Goal: Communication & Community: Share content

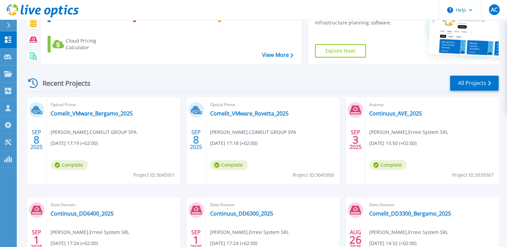
scroll to position [100, 0]
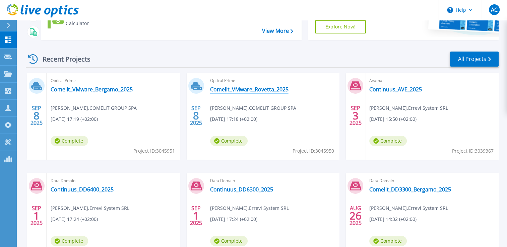
click at [270, 93] on link "Comelit_VMware_Rovetta_2025" at bounding box center [249, 89] width 78 height 7
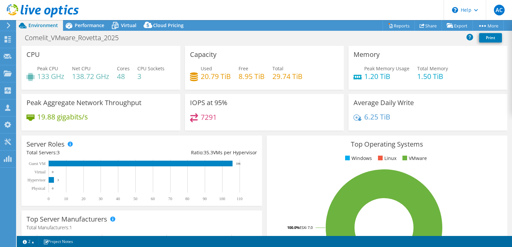
select select "EUFrankfurt"
select select "EUR"
click at [425, 24] on link "Share" at bounding box center [427, 25] width 27 height 10
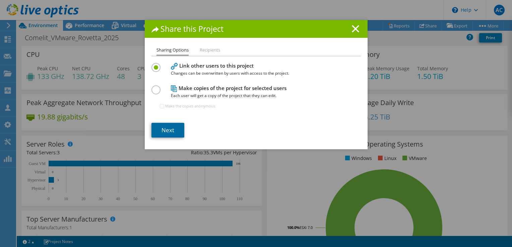
click at [167, 134] on link "Next" at bounding box center [167, 130] width 33 height 15
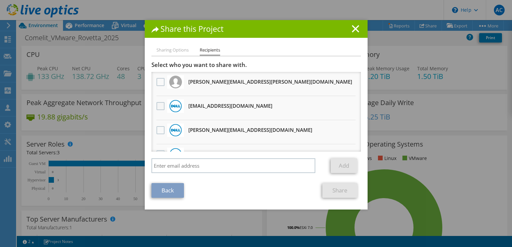
click at [158, 106] on label at bounding box center [161, 106] width 10 height 8
click at [0, 0] on input "checkbox" at bounding box center [0, 0] width 0 height 0
click at [276, 107] on li "vxrail_papi_client@liveoptics.com Will receive an anonymous copy" at bounding box center [255, 108] width 209 height 24
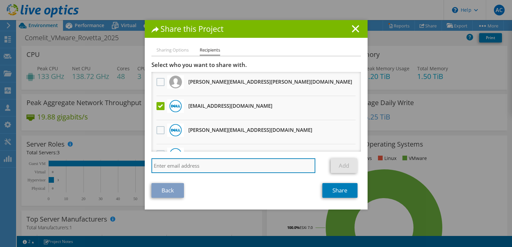
click at [251, 161] on input "search" at bounding box center [233, 165] width 164 height 15
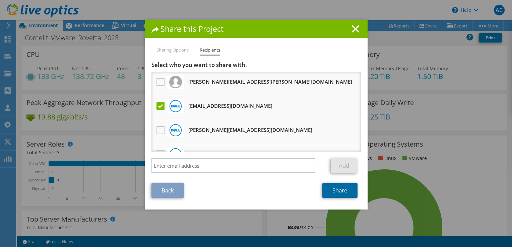
click at [338, 190] on link "Share" at bounding box center [339, 190] width 35 height 15
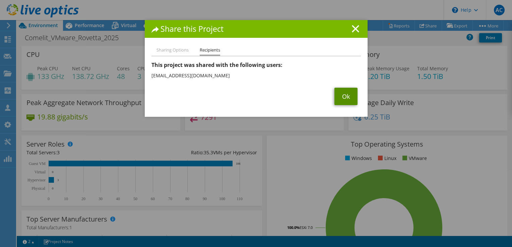
click at [346, 96] on link "Ok" at bounding box center [345, 96] width 23 height 17
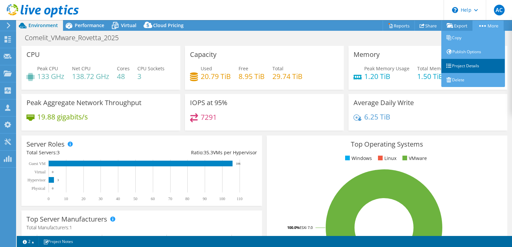
click at [467, 67] on link "Project Details" at bounding box center [473, 66] width 64 height 14
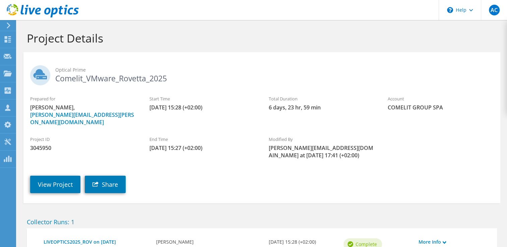
click at [39, 144] on span "3045950" at bounding box center [83, 147] width 106 height 7
copy span "3045950"
